Goal: Transaction & Acquisition: Purchase product/service

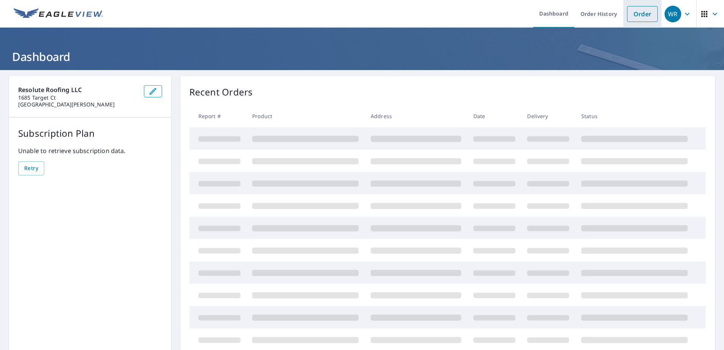
click at [638, 11] on link "Order" at bounding box center [642, 14] width 31 height 16
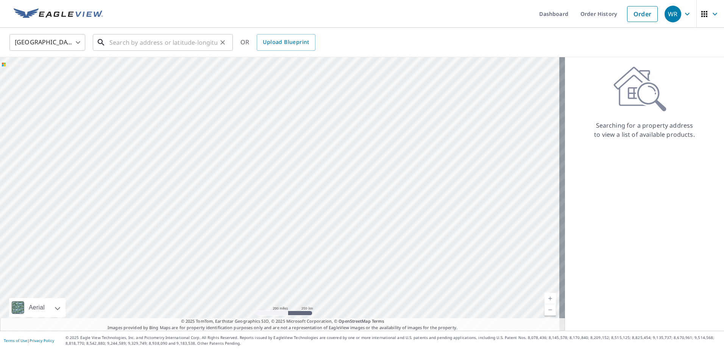
click at [124, 45] on input "text" at bounding box center [163, 42] width 108 height 21
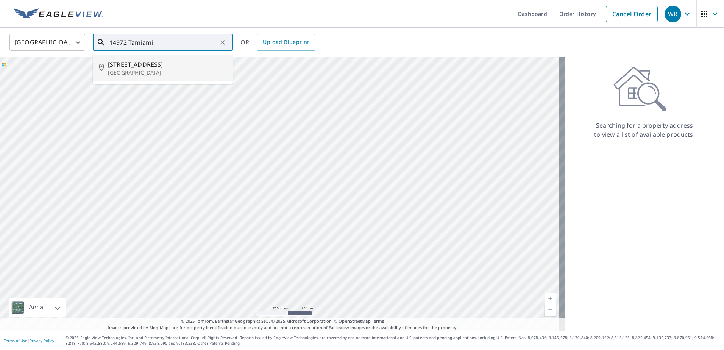
click at [127, 66] on span "[STREET_ADDRESS]" at bounding box center [167, 64] width 119 height 9
type input "[STREET_ADDRESS]"
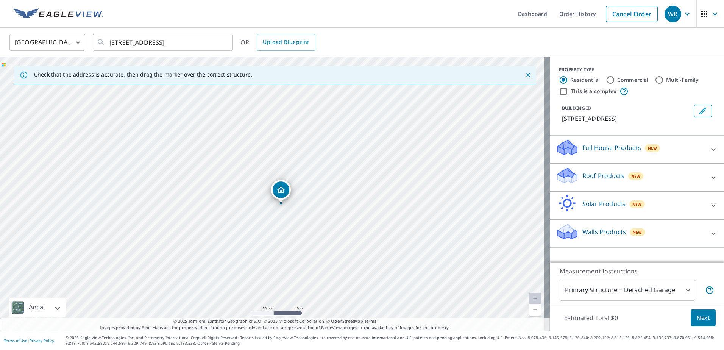
click at [665, 177] on div "Roof Products New" at bounding box center [630, 178] width 148 height 22
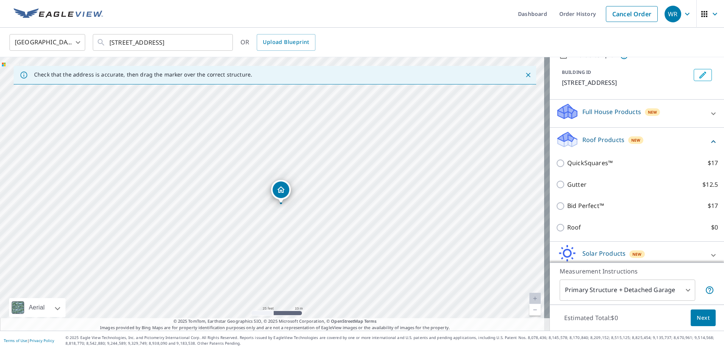
scroll to position [71, 0]
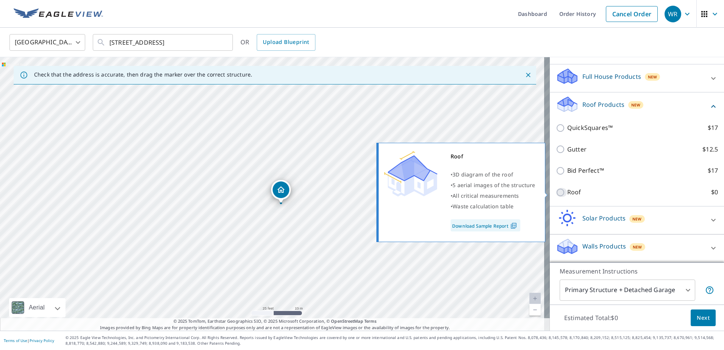
click at [556, 191] on input "Roof $0" at bounding box center [561, 192] width 11 height 9
checkbox input "true"
type input "3"
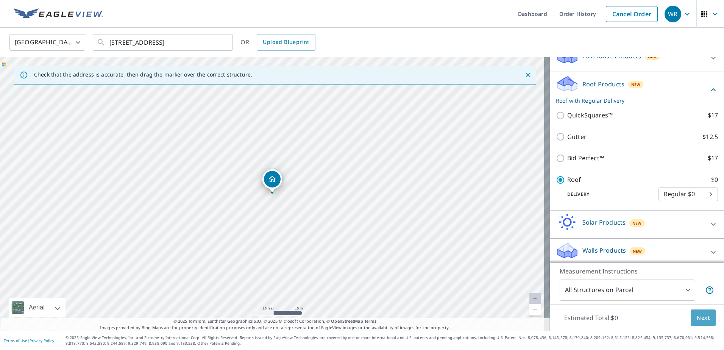
click at [690, 318] on button "Next" at bounding box center [702, 317] width 25 height 17
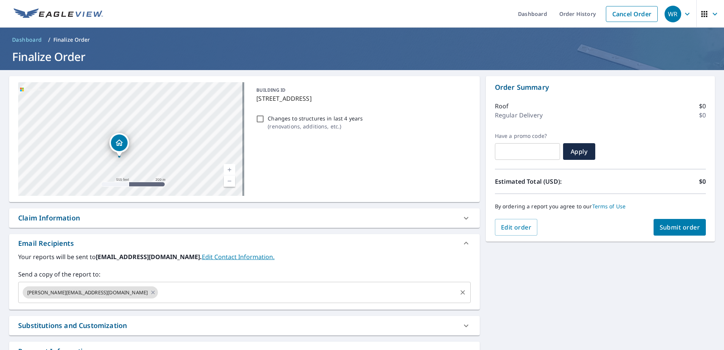
click at [159, 291] on input "text" at bounding box center [307, 292] width 297 height 14
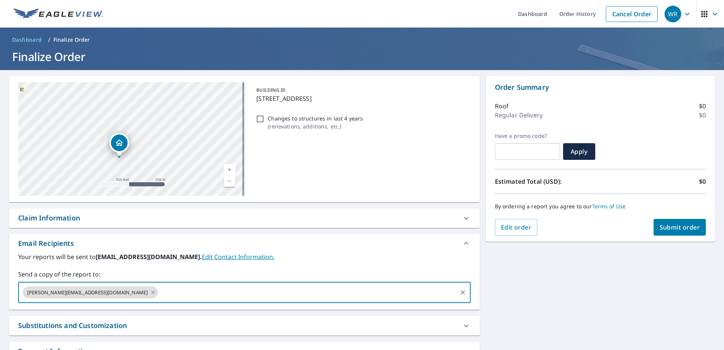
type input "e"
type input "[PERSON_NAME][EMAIL_ADDRESS][DOMAIN_NAME]"
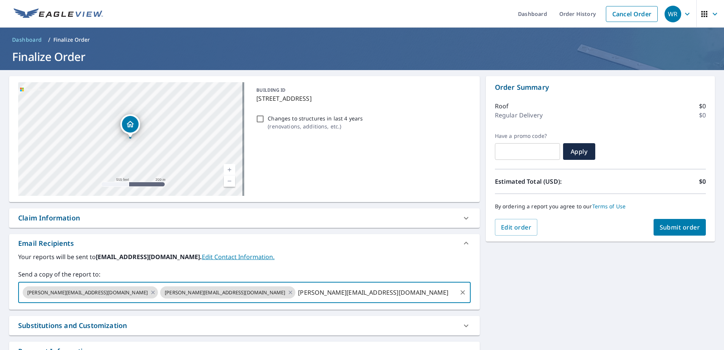
type input "[PERSON_NAME][EMAIL_ADDRESS][DOMAIN_NAME]"
click at [672, 230] on span "Submit order" at bounding box center [679, 227] width 40 height 8
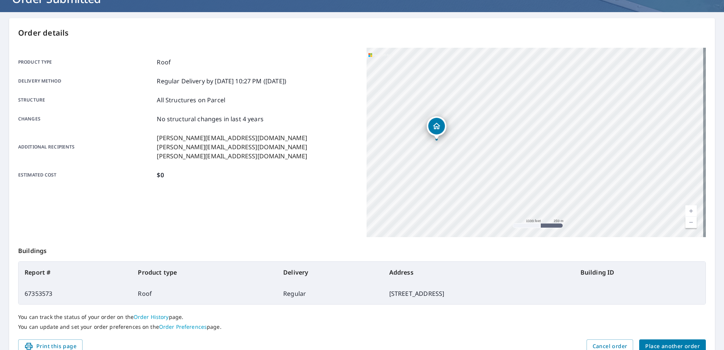
scroll to position [96, 0]
